Goal: Book appointment/travel/reservation

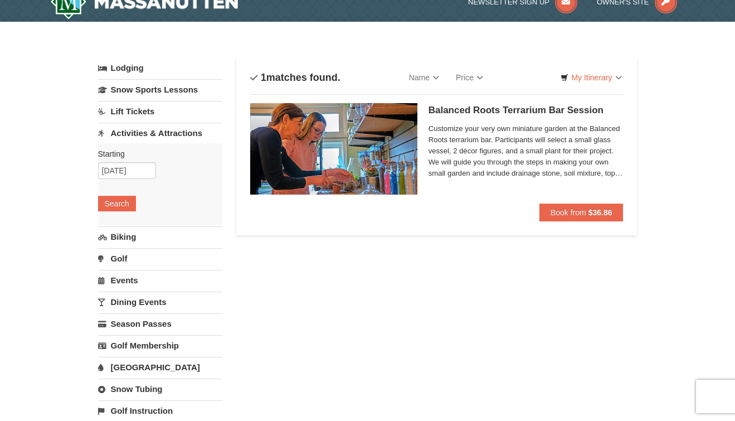
scroll to position [18, 0]
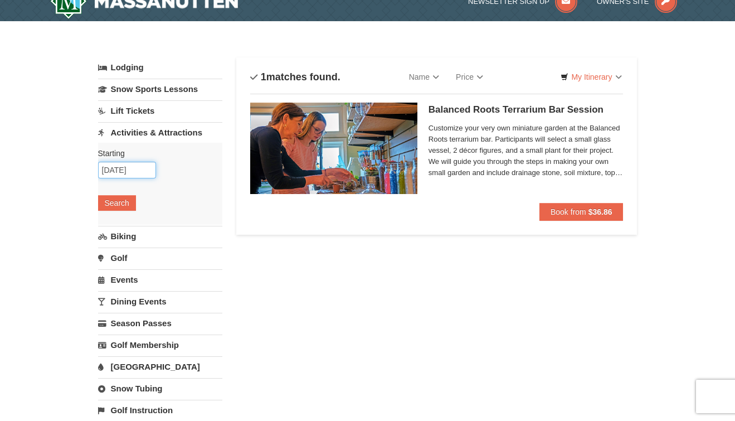
click at [143, 169] on input "[DATE]" at bounding box center [127, 170] width 58 height 17
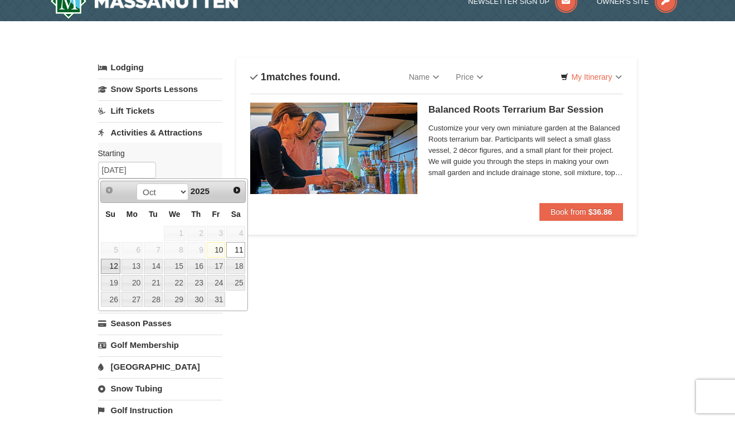
click at [111, 260] on link "12" at bounding box center [111, 267] width 20 height 16
type input "[DATE]"
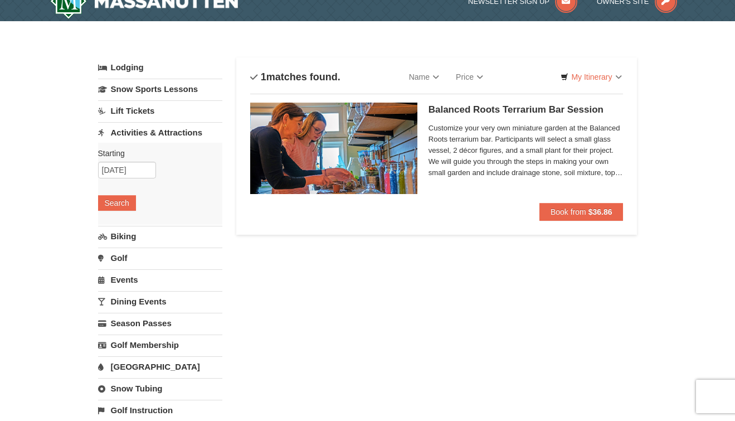
click at [125, 194] on div "Starting Please format dates MM/DD/YYYY Please format dates MM/DD/YYYY [DATE] S…" at bounding box center [160, 184] width 124 height 82
click at [123, 201] on button "Search" at bounding box center [117, 203] width 38 height 16
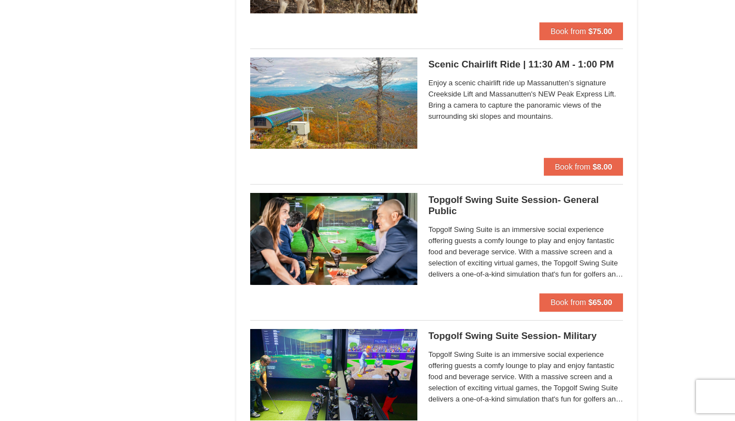
scroll to position [1418, 0]
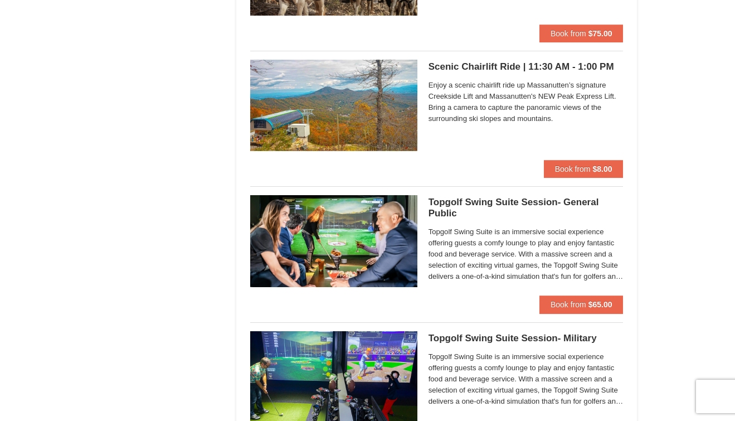
click at [355, 126] on img at bounding box center [333, 105] width 167 height 91
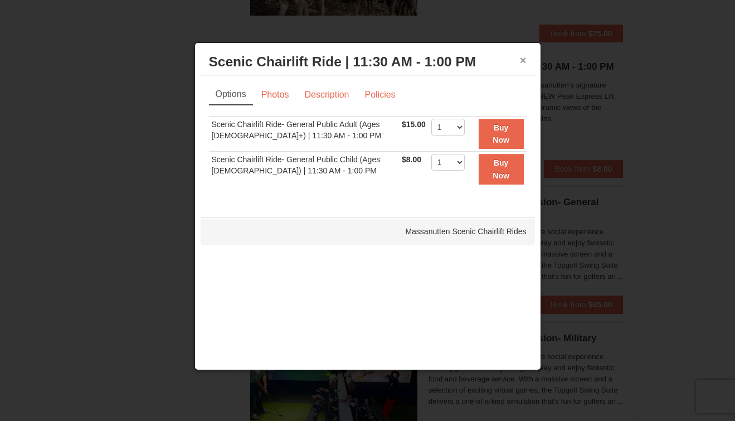
click at [522, 65] on button "×" at bounding box center [523, 60] width 7 height 11
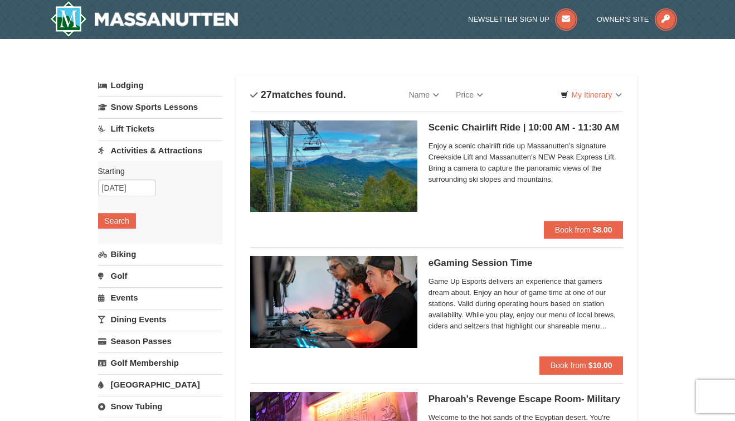
scroll to position [0, 0]
click at [145, 188] on input "[DATE]" at bounding box center [127, 188] width 58 height 17
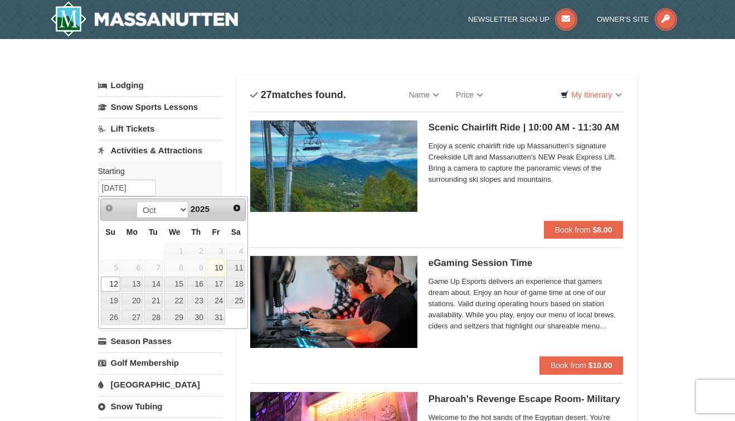
click at [221, 268] on link "10" at bounding box center [216, 268] width 19 height 16
type input "[DATE]"
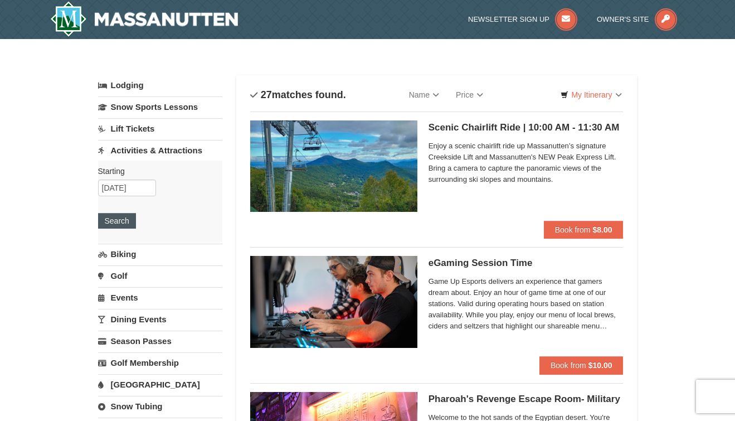
click at [115, 223] on button "Search" at bounding box center [117, 221] width 38 height 16
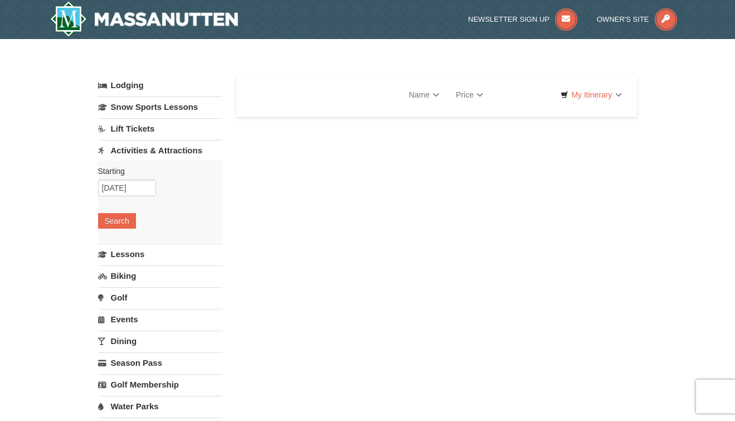
select select "10"
